Goal: Communication & Community: Participate in discussion

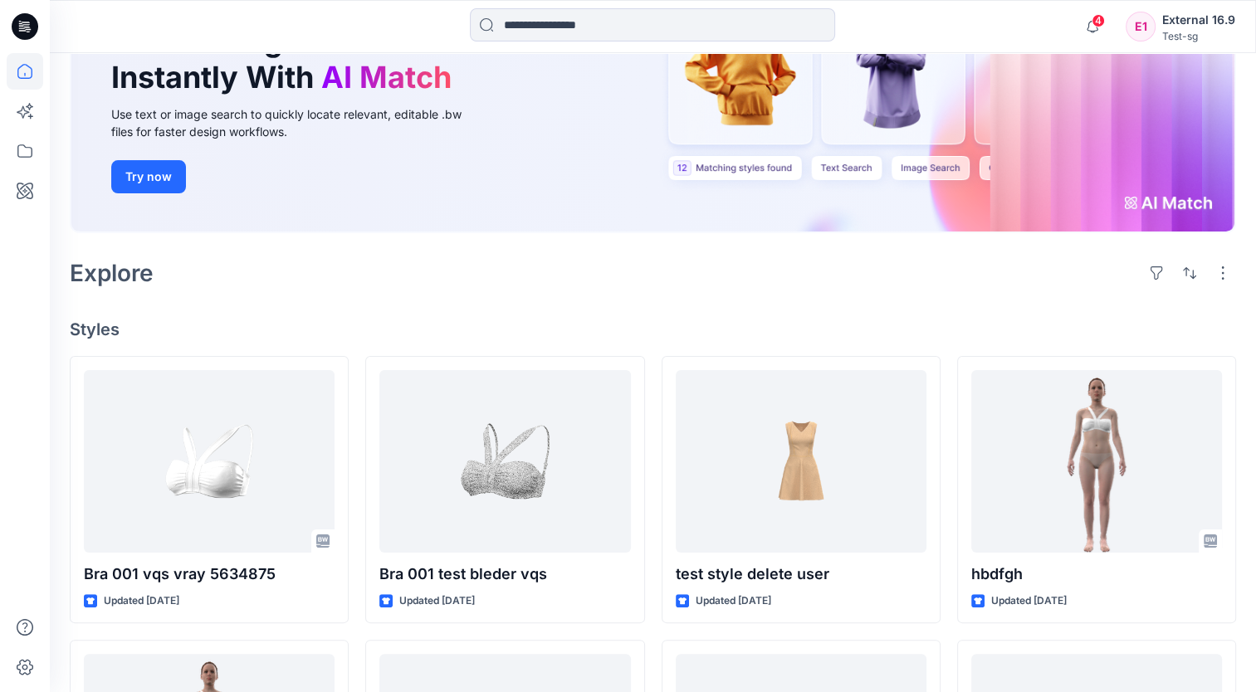
scroll to position [249, 0]
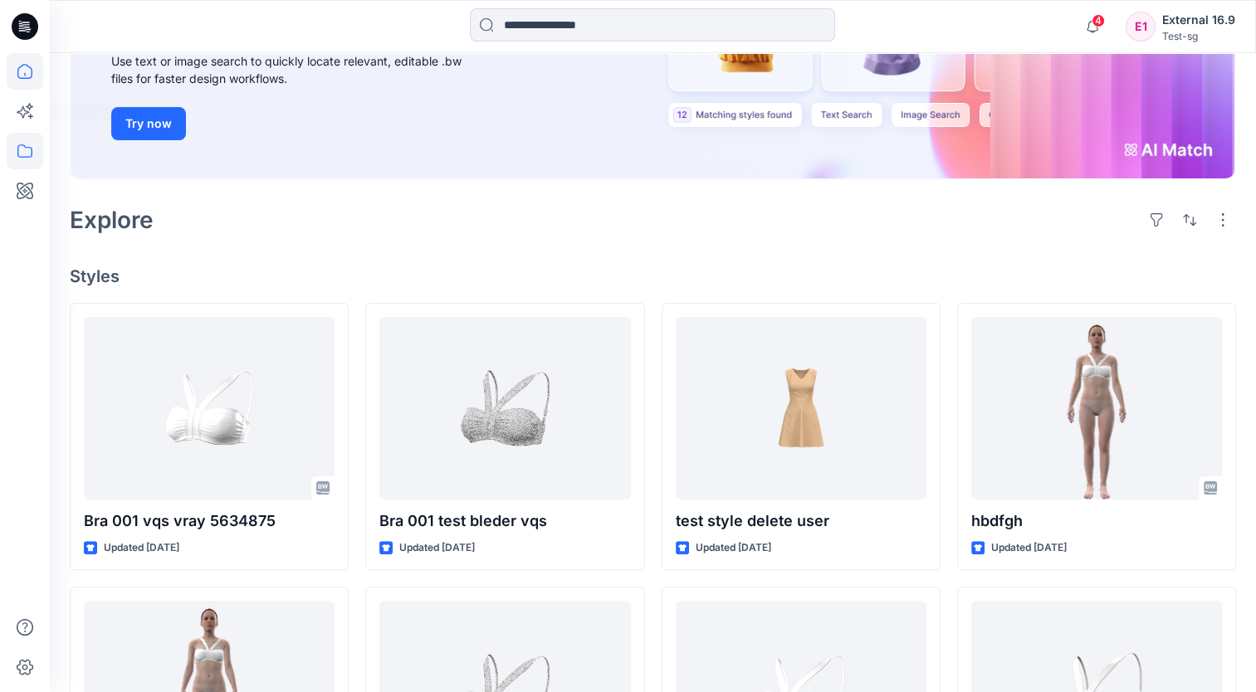
click at [30, 149] on icon at bounding box center [25, 151] width 37 height 37
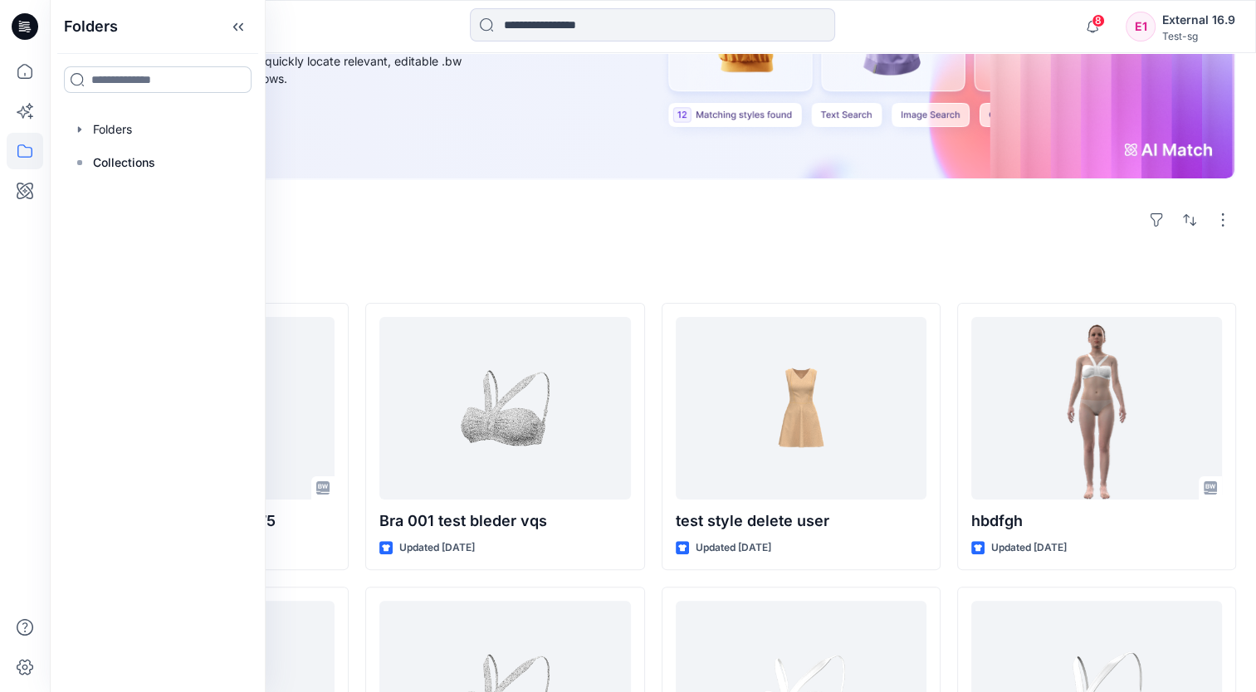
drag, startPoint x: 106, startPoint y: 137, endPoint x: 150, endPoint y: 70, distance: 80.3
click at [107, 137] on div at bounding box center [157, 129] width 189 height 33
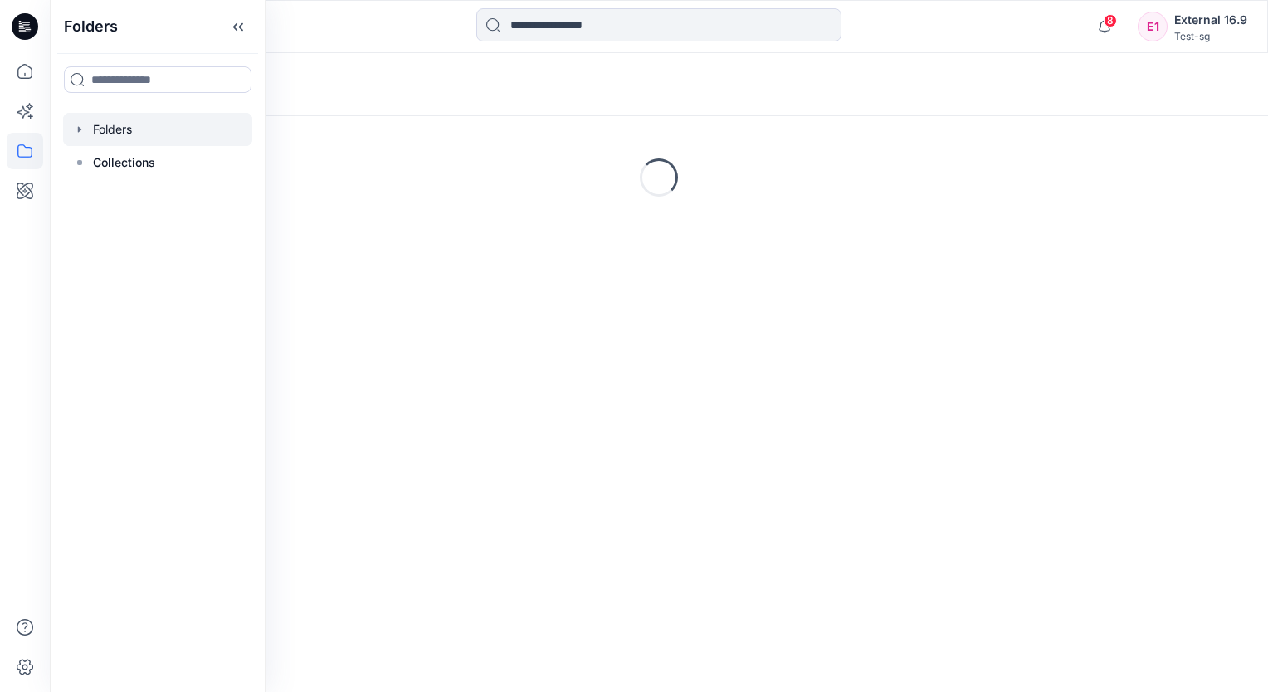
click at [247, 38] on icon at bounding box center [238, 26] width 27 height 27
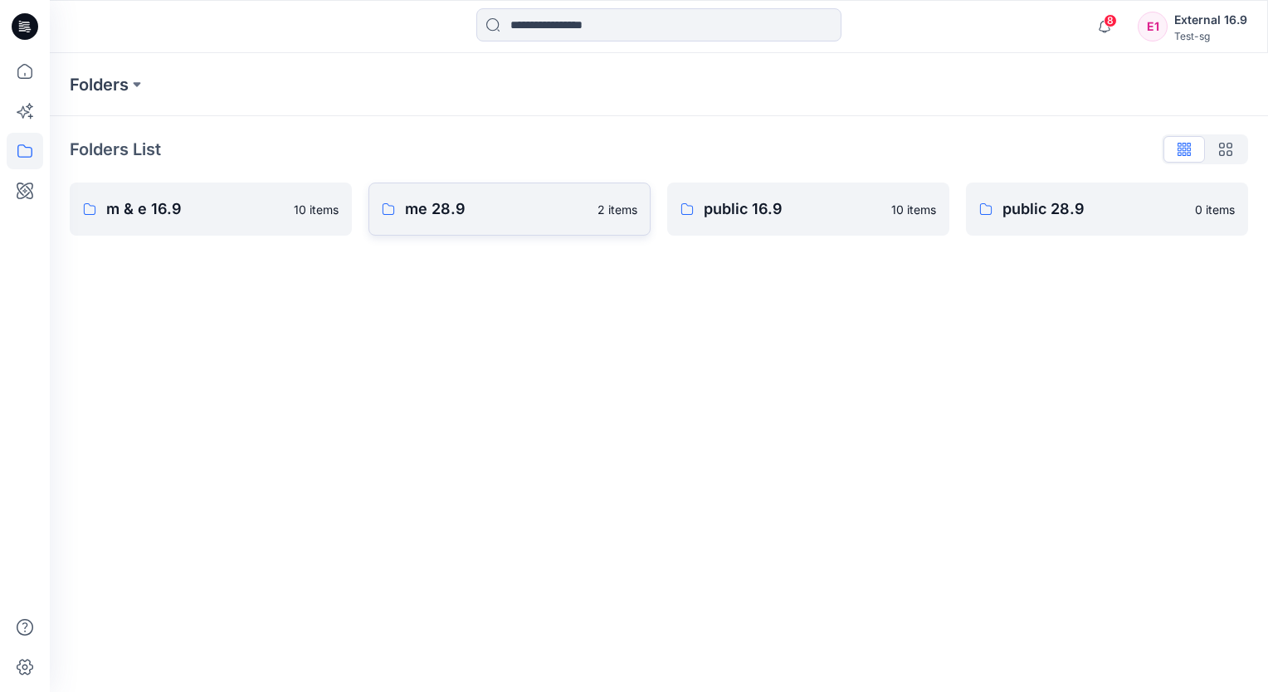
click at [569, 203] on p "me 28.9" at bounding box center [496, 209] width 183 height 23
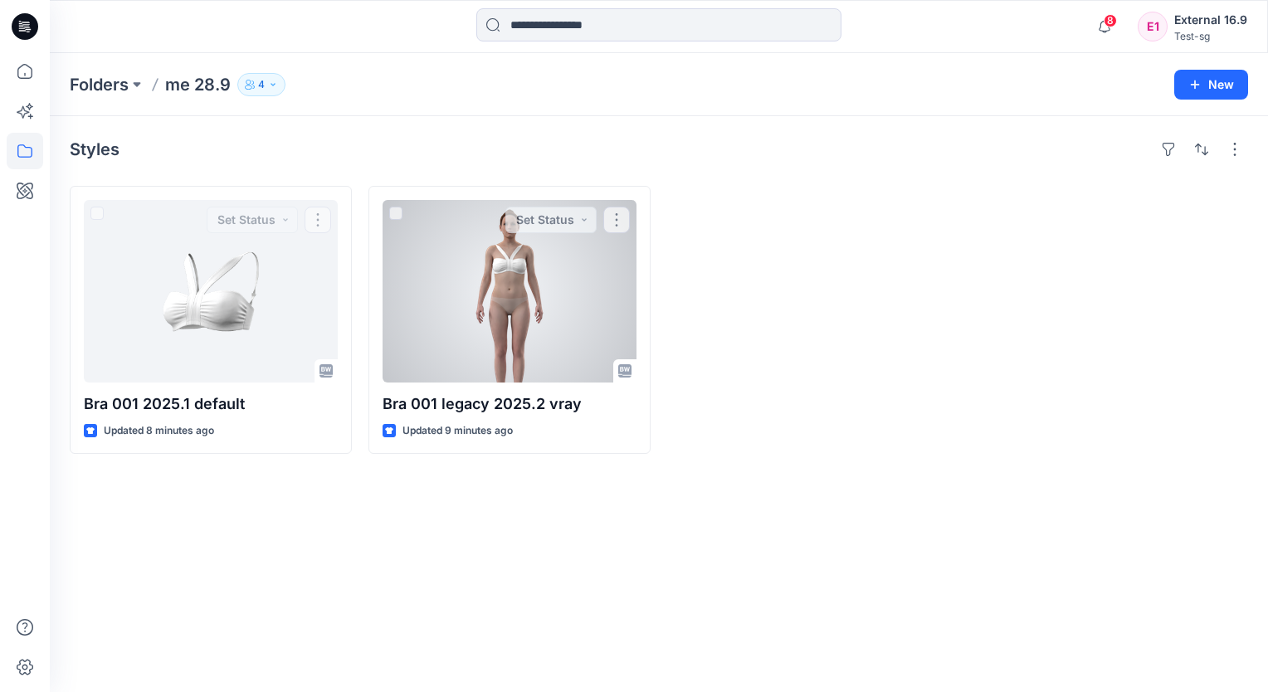
click at [470, 298] on div at bounding box center [510, 291] width 254 height 183
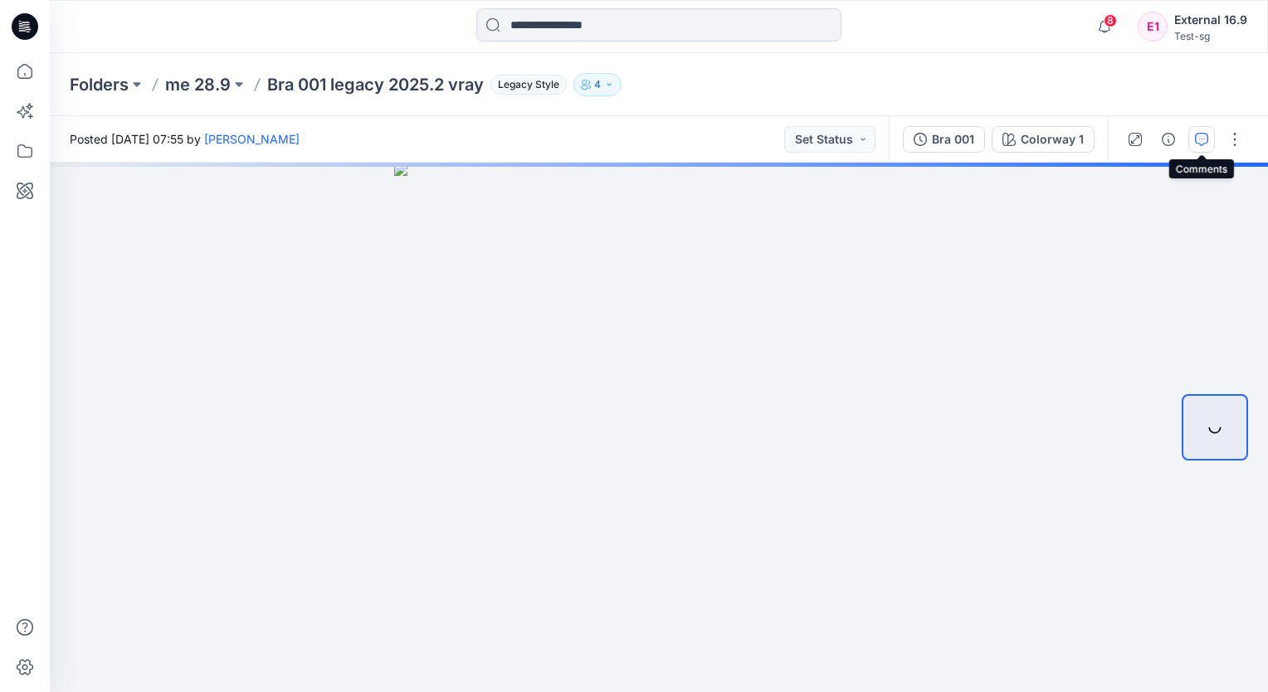
click at [1195, 146] on button "button" at bounding box center [1202, 139] width 27 height 27
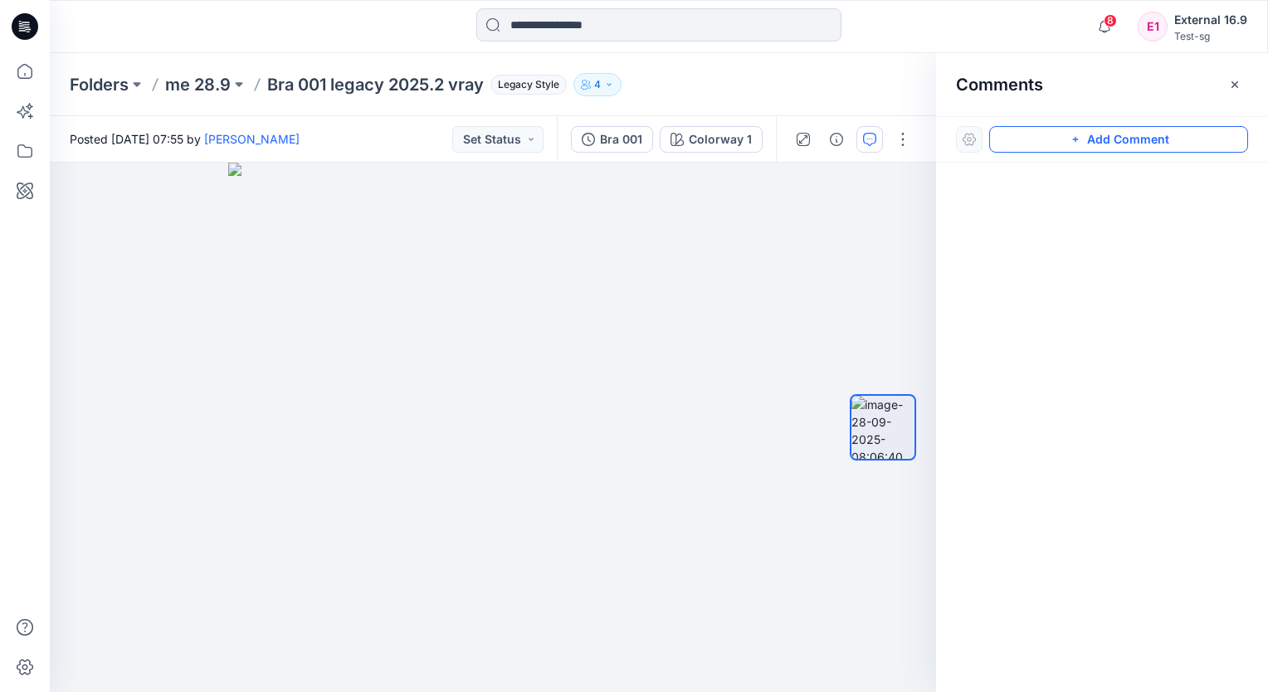
click at [1159, 144] on button "Add Comment" at bounding box center [1118, 139] width 259 height 27
click at [217, 275] on div "1" at bounding box center [493, 428] width 886 height 530
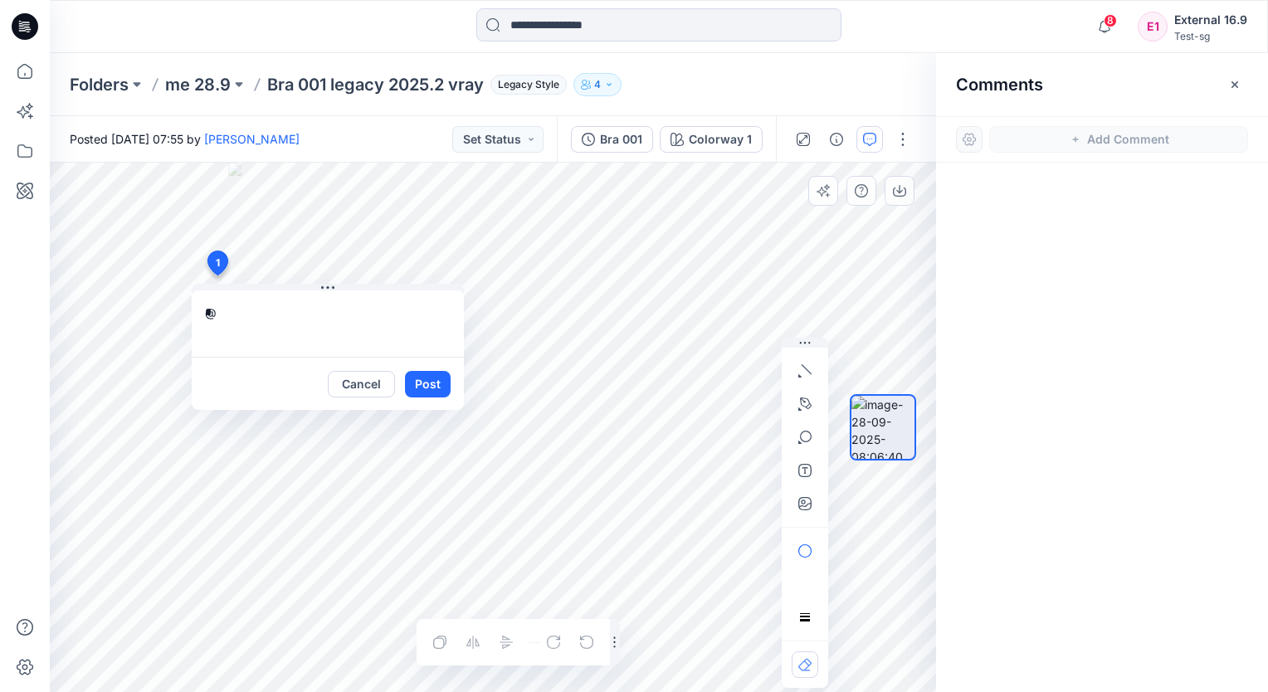
click at [232, 310] on textarea "*" at bounding box center [328, 324] width 272 height 66
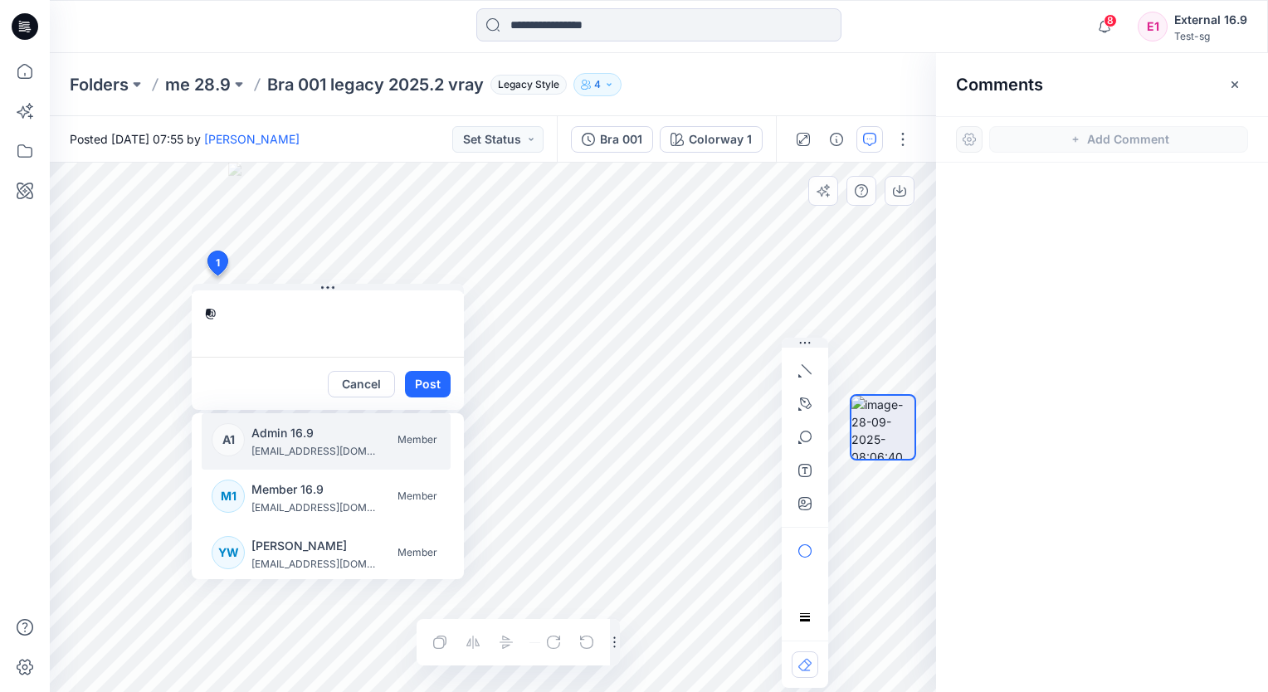
click at [261, 437] on p "Admin 16.9" at bounding box center [313, 433] width 125 height 20
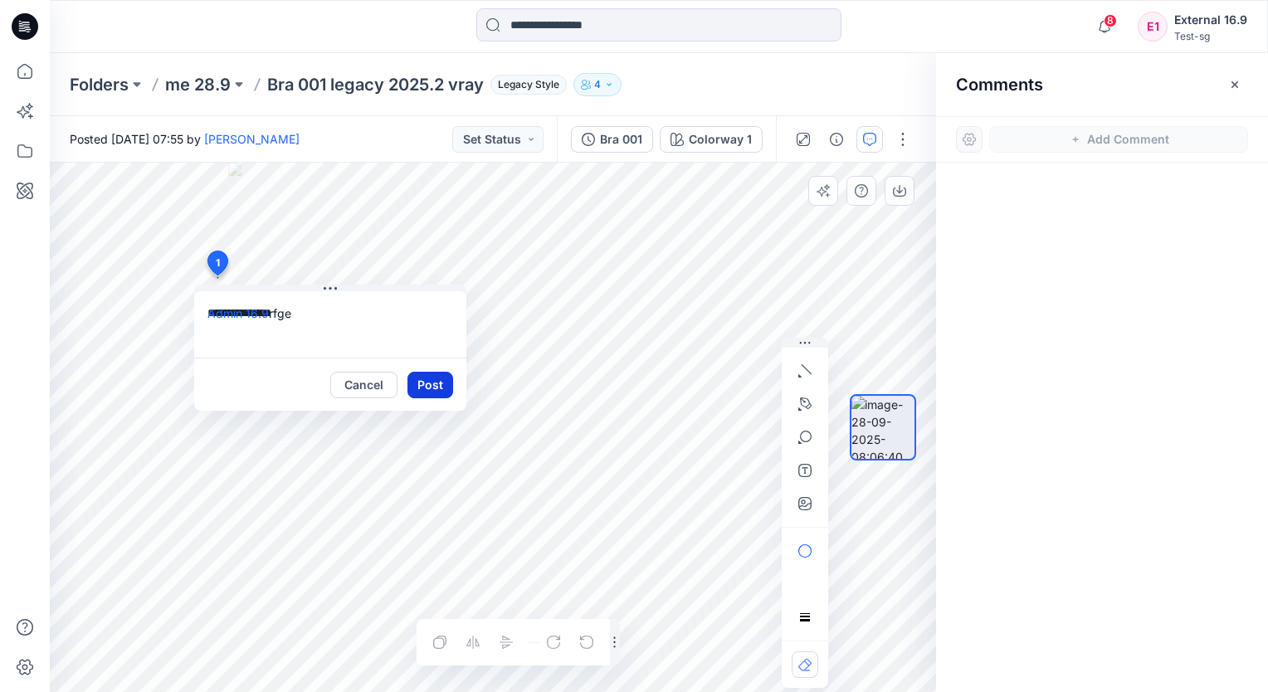
type textarea "**********"
click at [427, 388] on button "Post" at bounding box center [431, 385] width 46 height 27
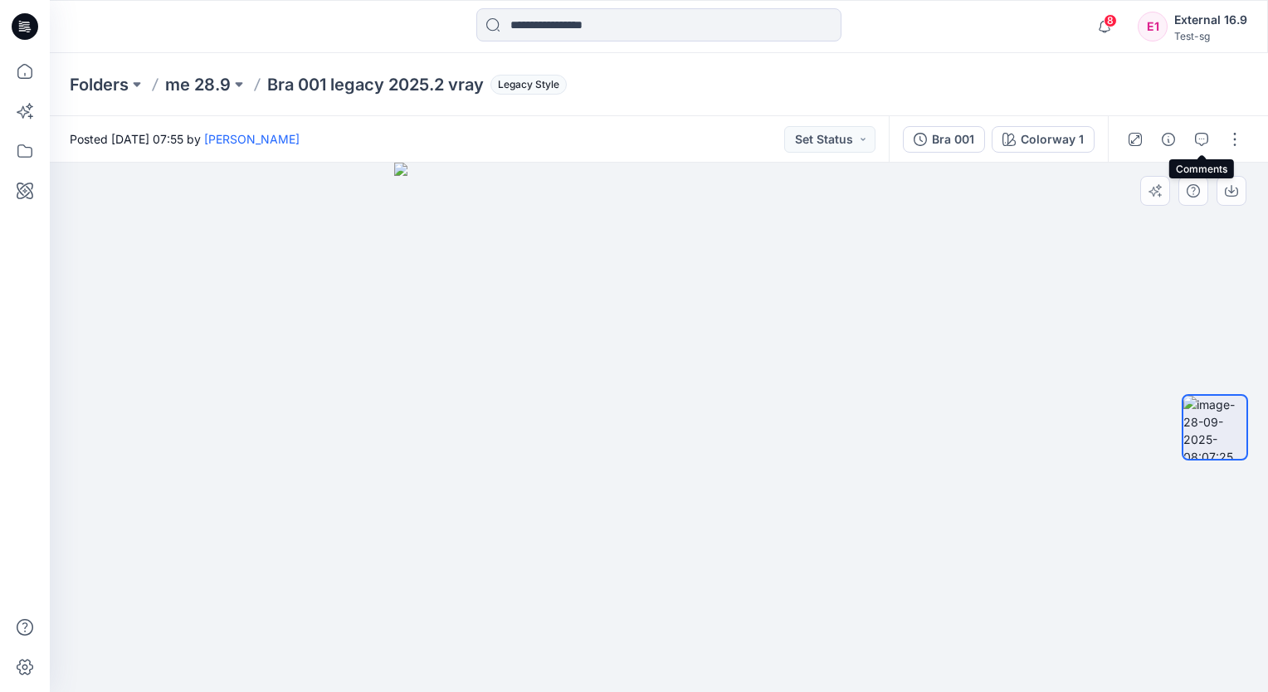
click at [1191, 138] on button "button" at bounding box center [1202, 139] width 27 height 27
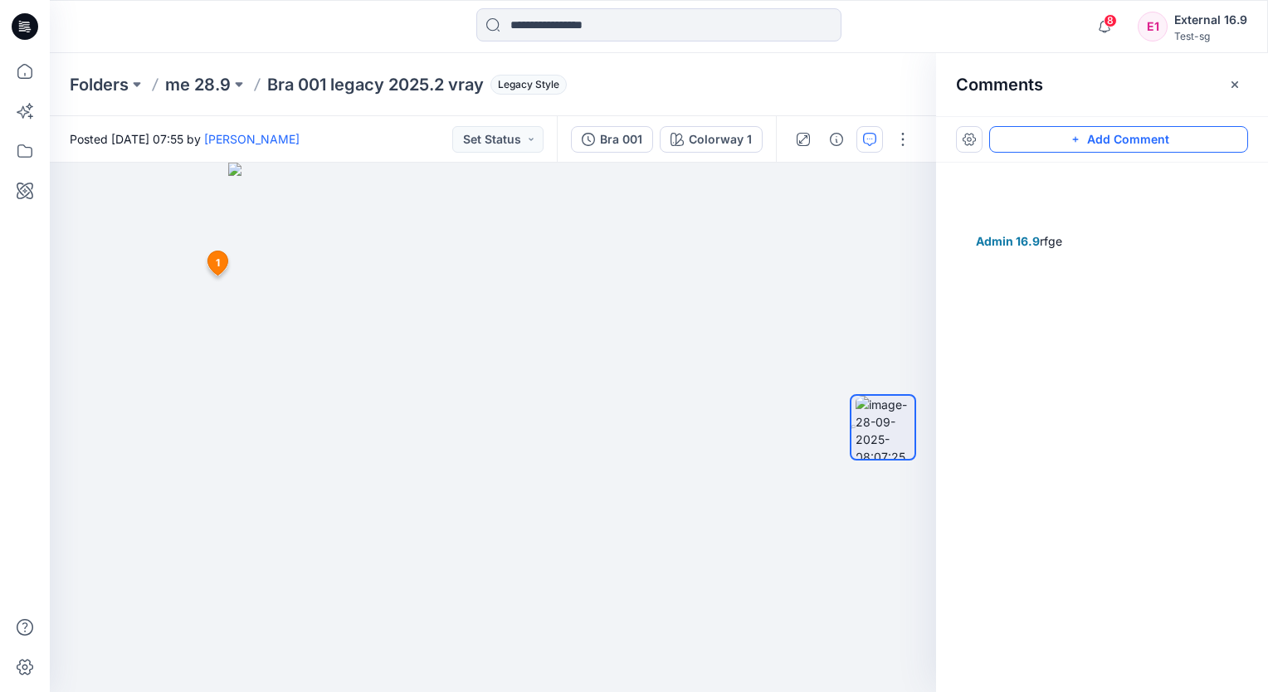
drag, startPoint x: 1106, startPoint y: 145, endPoint x: 1013, endPoint y: 158, distance: 93.8
click at [1106, 145] on button "Add Comment" at bounding box center [1118, 139] width 259 height 27
click at [177, 388] on div "2 1 E1 External 16.9 September 28, 2025 11:06 Admin 16.9 rfge Reply" at bounding box center [493, 428] width 886 height 530
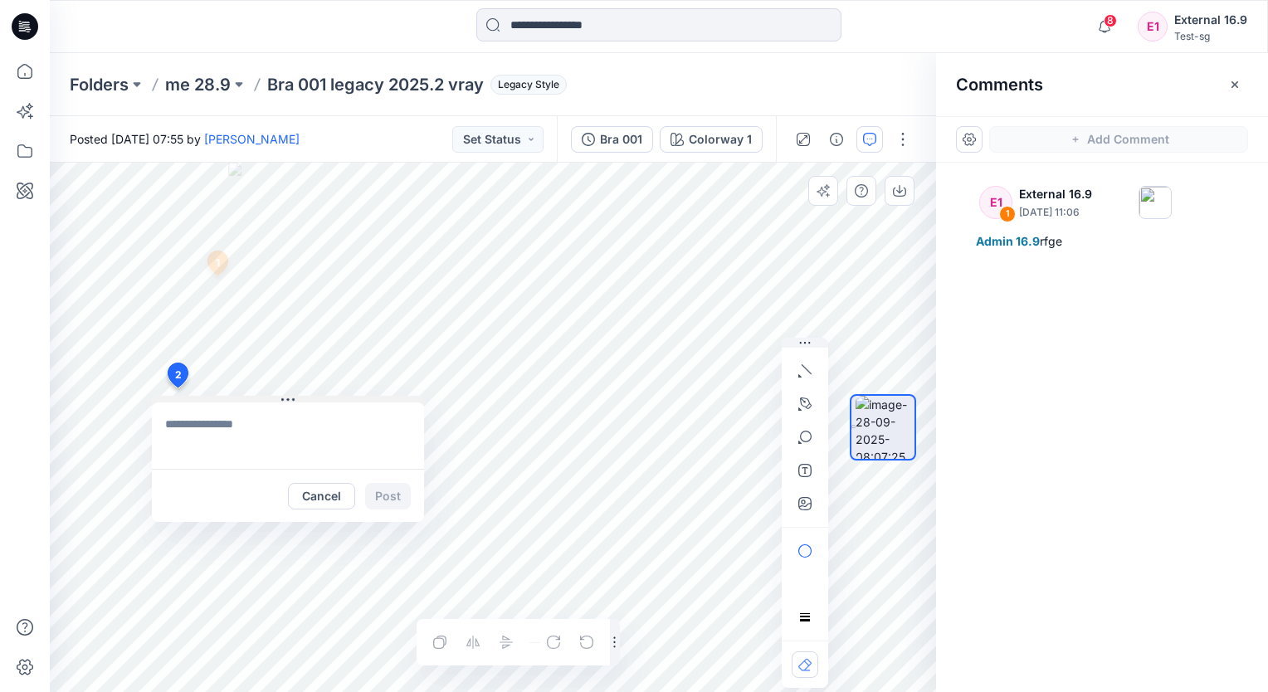
type textarea "*"
click at [217, 431] on textarea "*" at bounding box center [288, 436] width 272 height 66
click at [217, 432] on textarea "*" at bounding box center [288, 436] width 272 height 66
click at [315, 500] on button "Cancel" at bounding box center [321, 496] width 67 height 27
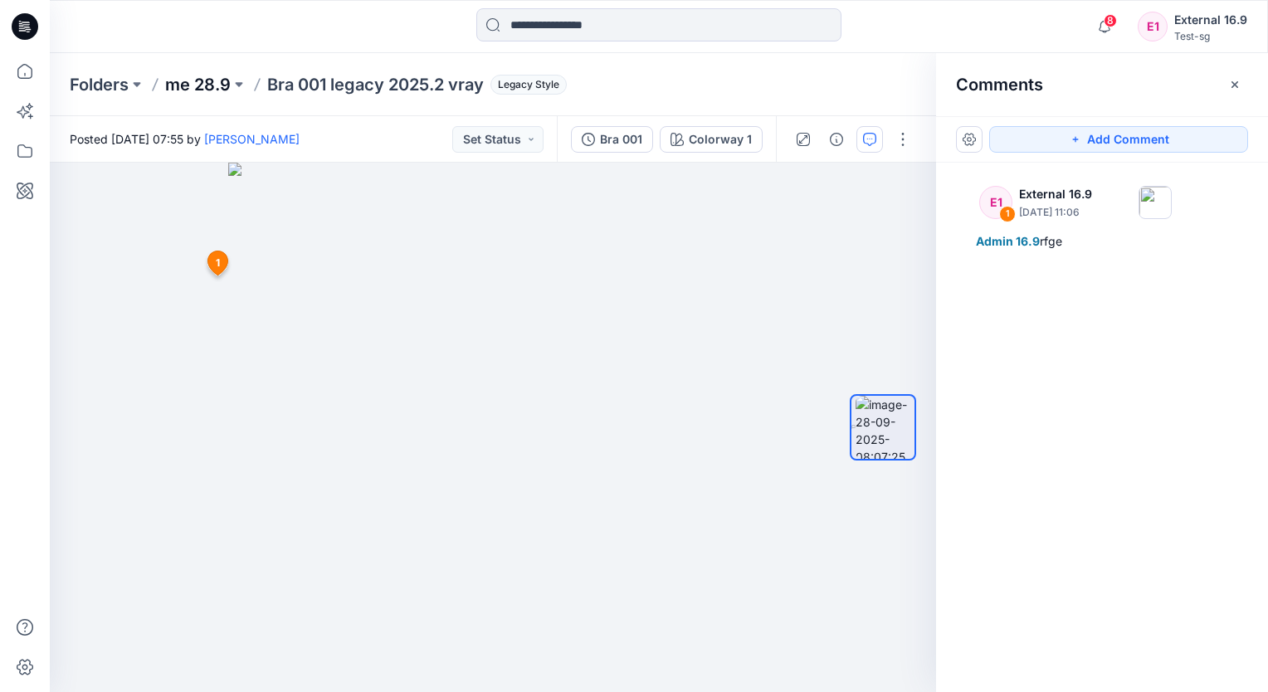
click at [208, 85] on p "me 28.9" at bounding box center [198, 84] width 66 height 23
